Goal: Task Accomplishment & Management: Use online tool/utility

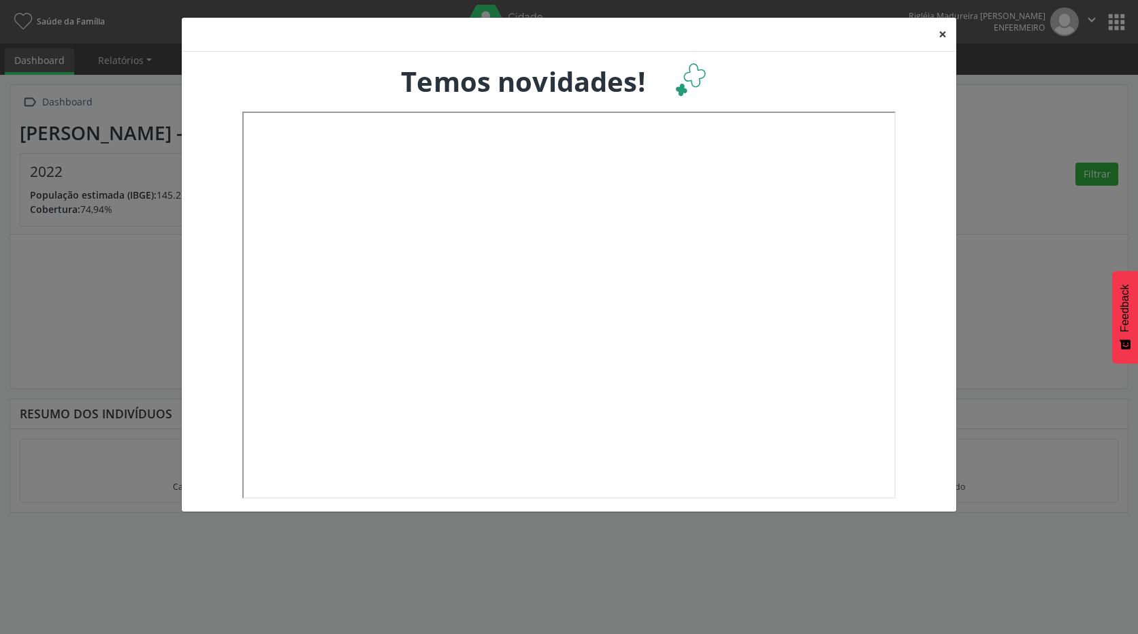
click at [943, 37] on button "×" at bounding box center [942, 34] width 27 height 33
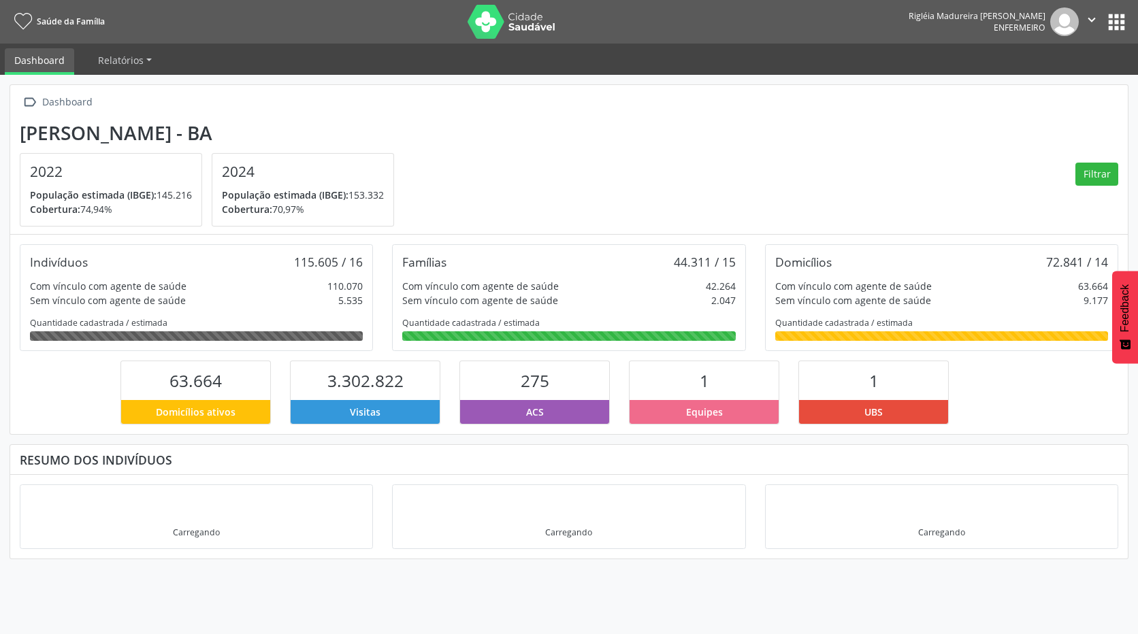
click at [1116, 20] on button "apps" at bounding box center [1117, 22] width 24 height 24
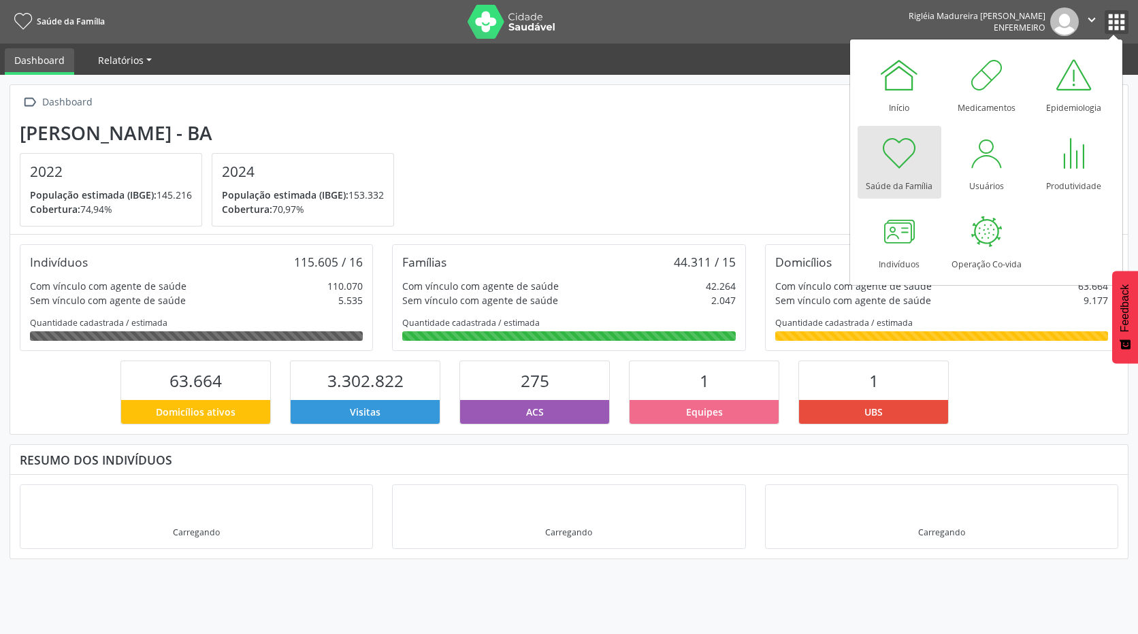
click at [149, 56] on link "Relatórios" at bounding box center [124, 60] width 73 height 24
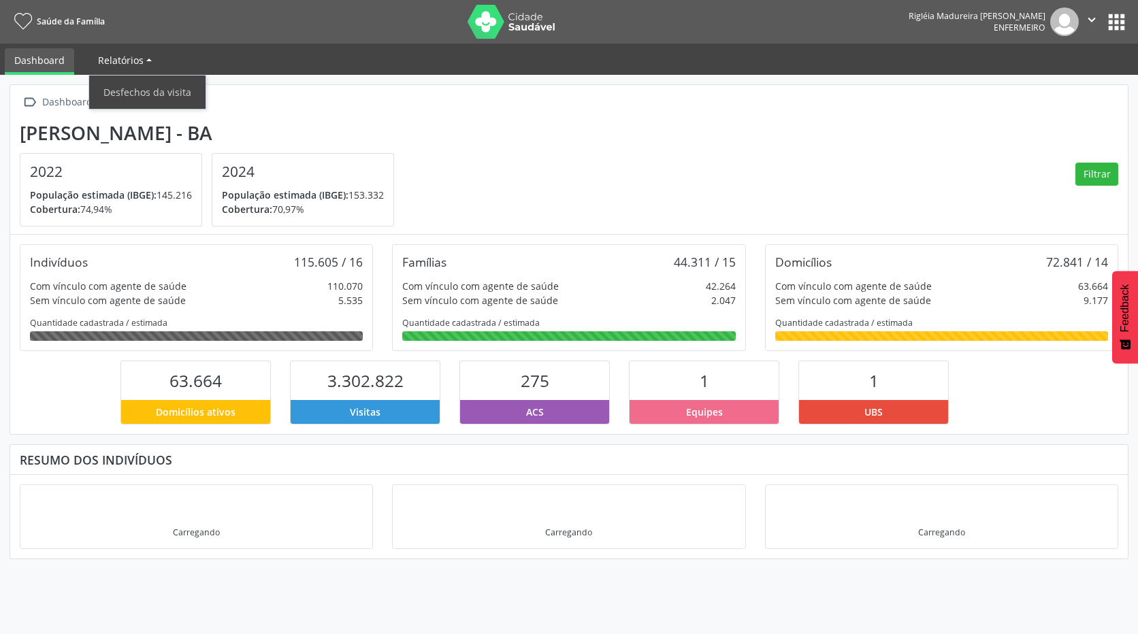
click at [148, 56] on link "Relatórios" at bounding box center [124, 60] width 73 height 24
click at [146, 56] on link "Relatórios" at bounding box center [124, 60] width 73 height 24
click at [28, 21] on icon at bounding box center [23, 22] width 18 height 17
click at [1114, 17] on button "apps" at bounding box center [1117, 22] width 24 height 24
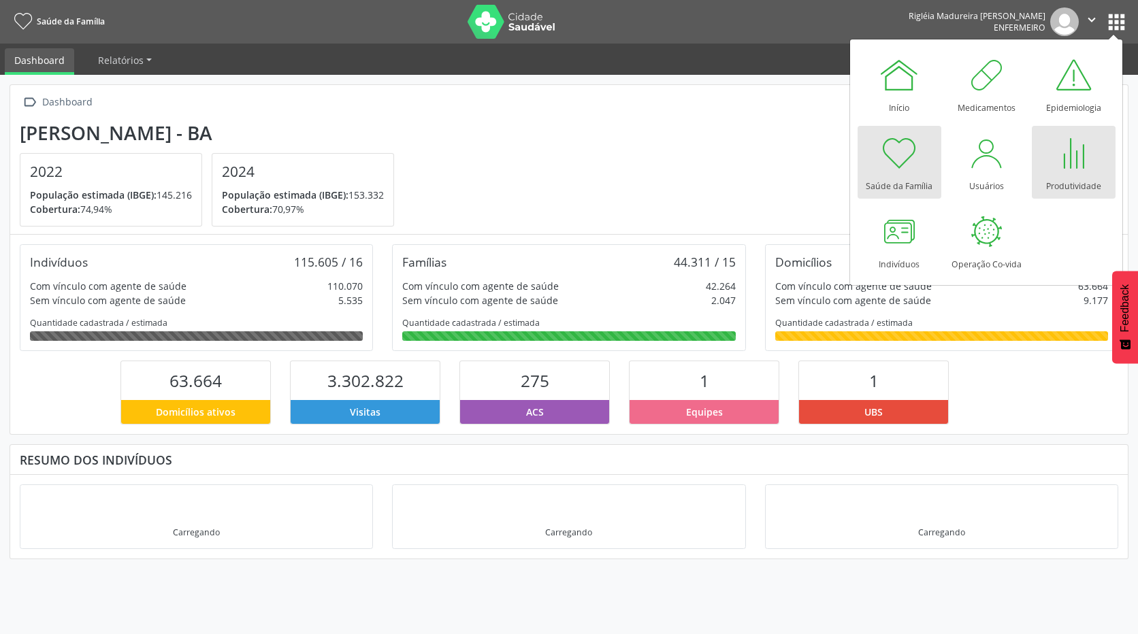
click at [1090, 175] on div "Produtividade" at bounding box center [1073, 183] width 55 height 18
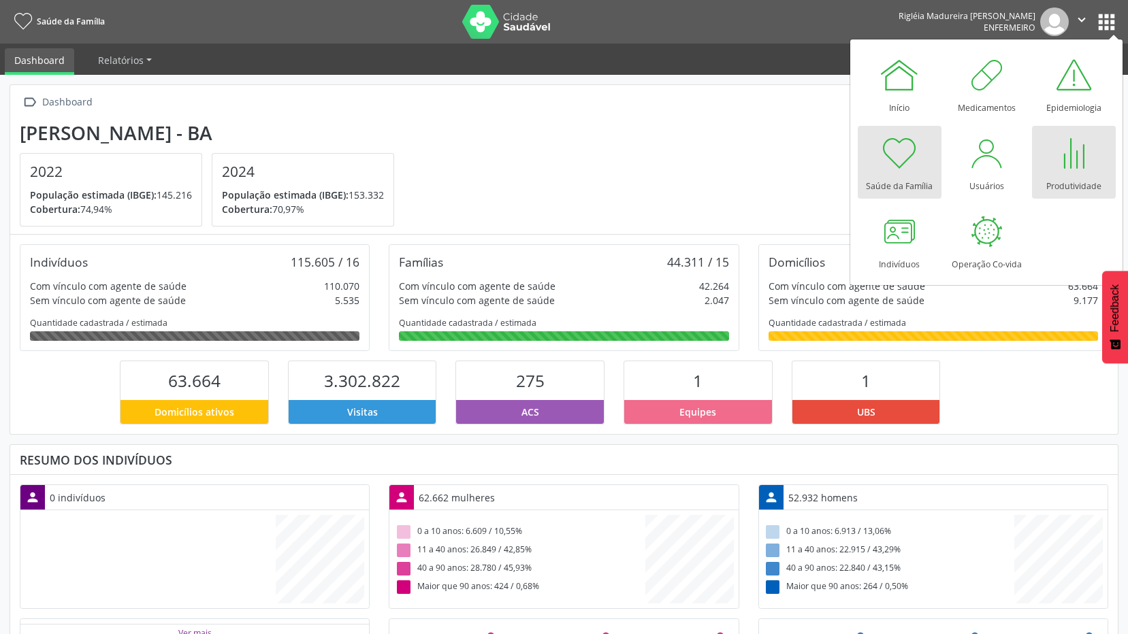
scroll to position [226, 370]
click at [1078, 172] on div at bounding box center [1073, 153] width 41 height 41
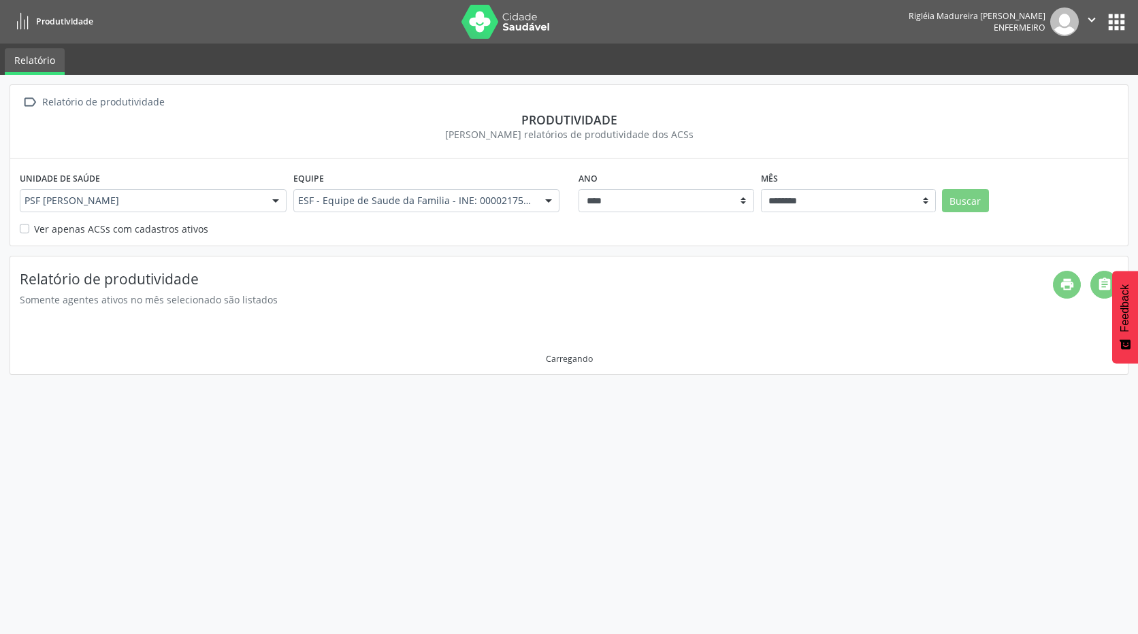
click at [28, 26] on icon at bounding box center [22, 22] width 17 height 17
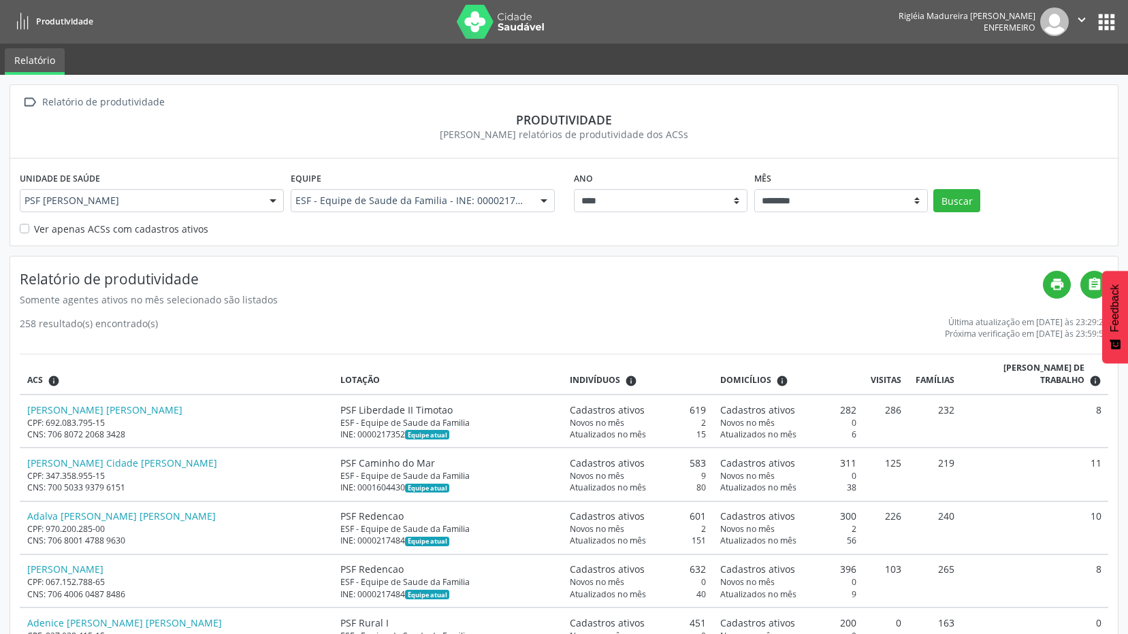
click at [25, 21] on icon at bounding box center [22, 22] width 17 height 17
click at [25, 22] on icon at bounding box center [22, 22] width 17 height 17
click at [23, 27] on icon at bounding box center [22, 22] width 17 height 17
click at [54, 23] on span "Produtividade" at bounding box center [64, 22] width 57 height 12
click at [67, 20] on span "Produtividade" at bounding box center [64, 22] width 57 height 12
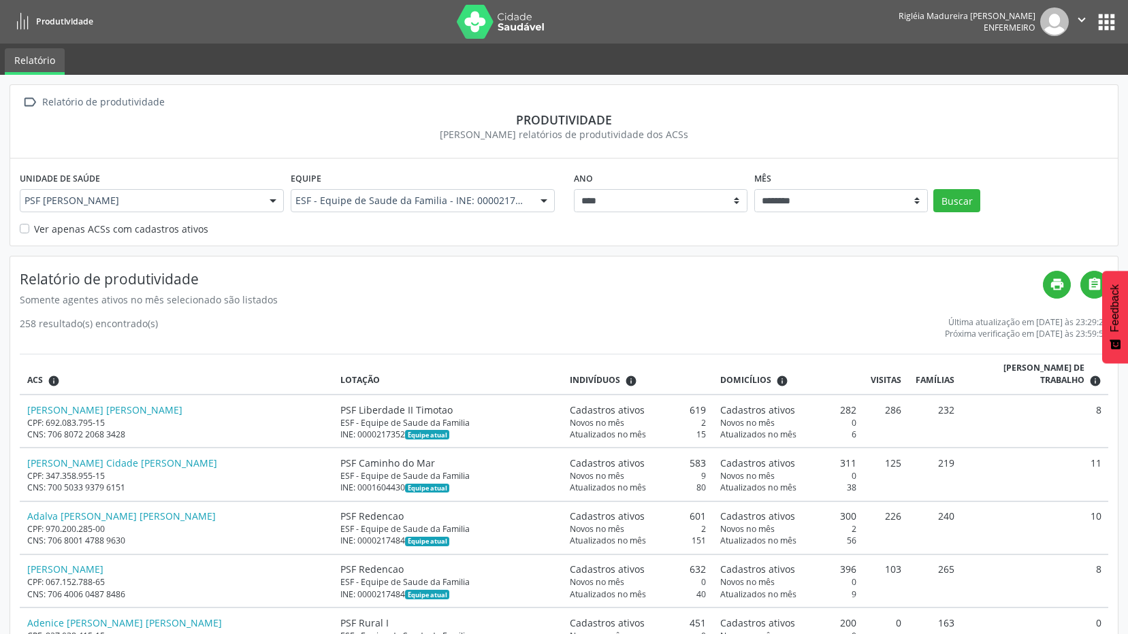
click at [17, 27] on icon at bounding box center [22, 22] width 17 height 17
click at [27, 63] on link "Relatório" at bounding box center [35, 61] width 60 height 27
click at [18, 224] on div "Unidade de saúde PSF [PERSON_NAME][GEOGRAPHIC_DATA] [PERSON_NAME][GEOGRAPHIC_DA…" at bounding box center [563, 202] width 1107 height 86
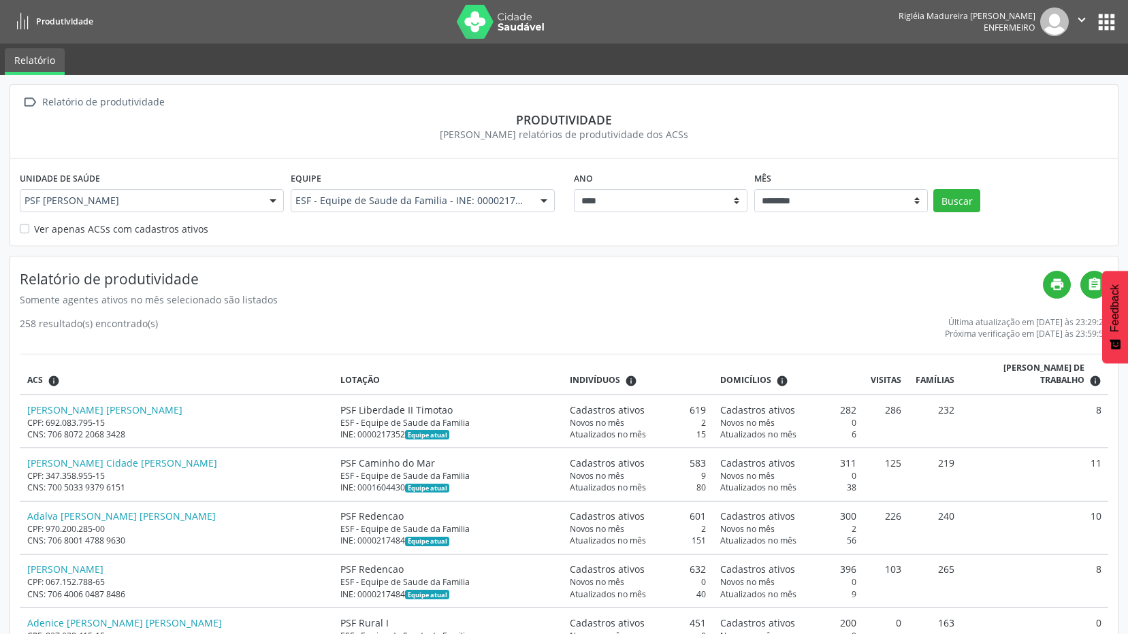
click at [34, 231] on label "Ver apenas ACSs com cadastros ativos" at bounding box center [121, 229] width 174 height 14
drag, startPoint x: 957, startPoint y: 207, endPoint x: 944, endPoint y: 263, distance: 58.0
click at [958, 207] on button "Buscar" at bounding box center [956, 200] width 47 height 23
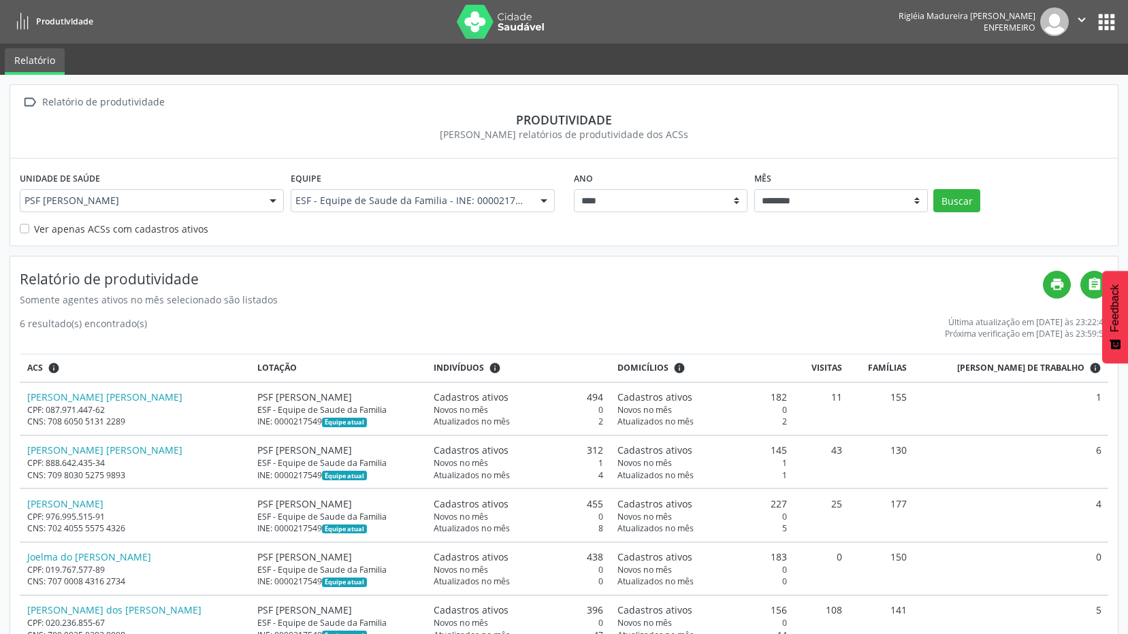
click at [1112, 17] on button "apps" at bounding box center [1107, 22] width 24 height 24
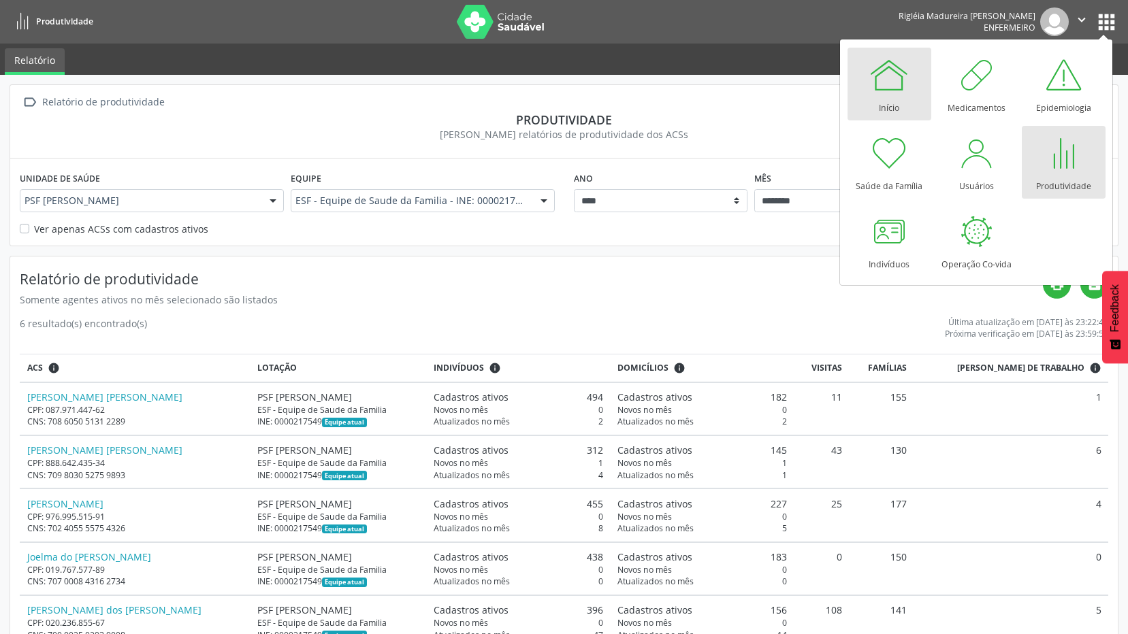
click at [900, 87] on div at bounding box center [889, 74] width 41 height 41
